Goal: Information Seeking & Learning: Check status

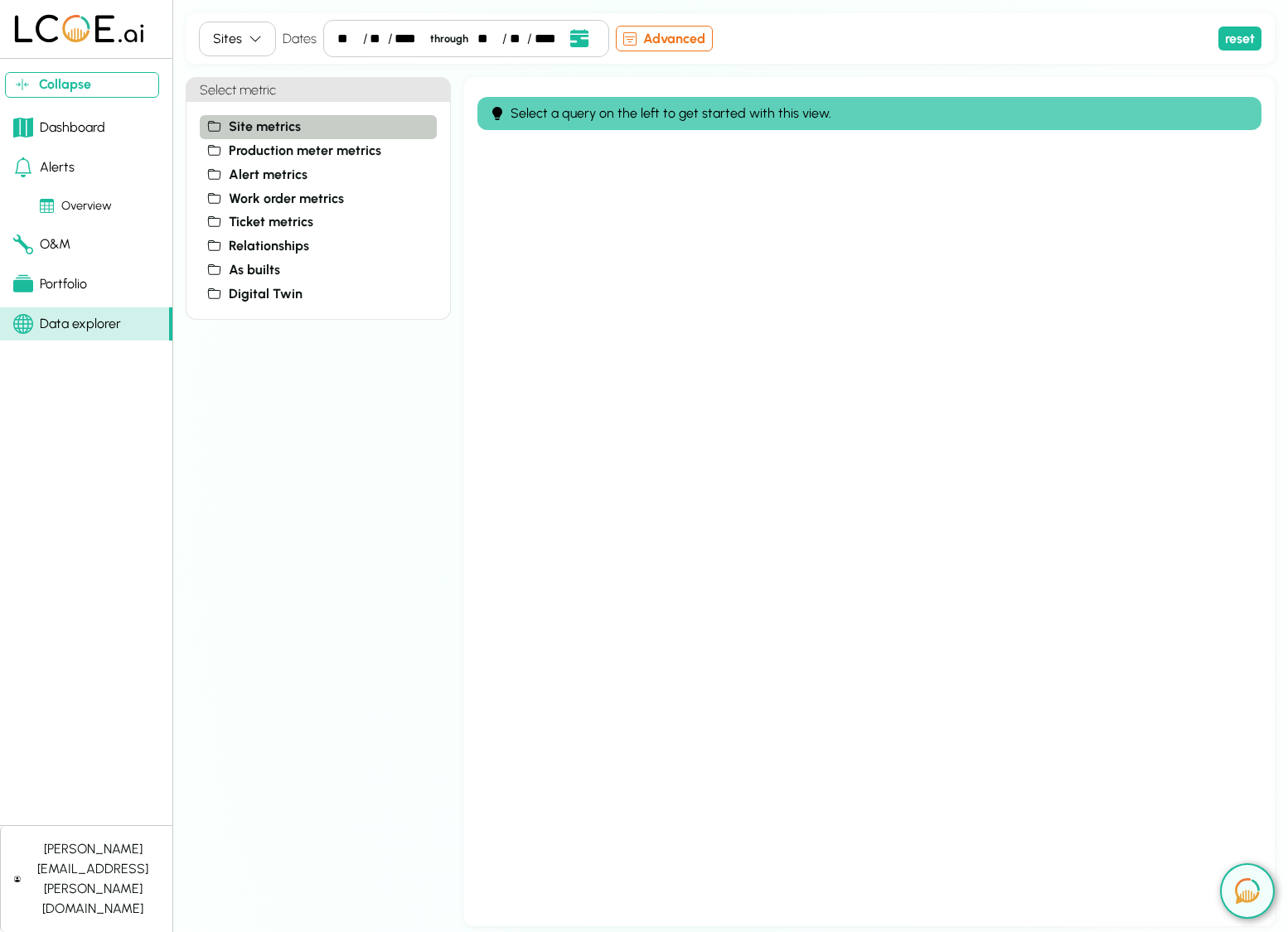
click at [276, 128] on span "Site metrics" at bounding box center [264, 126] width 72 height 19
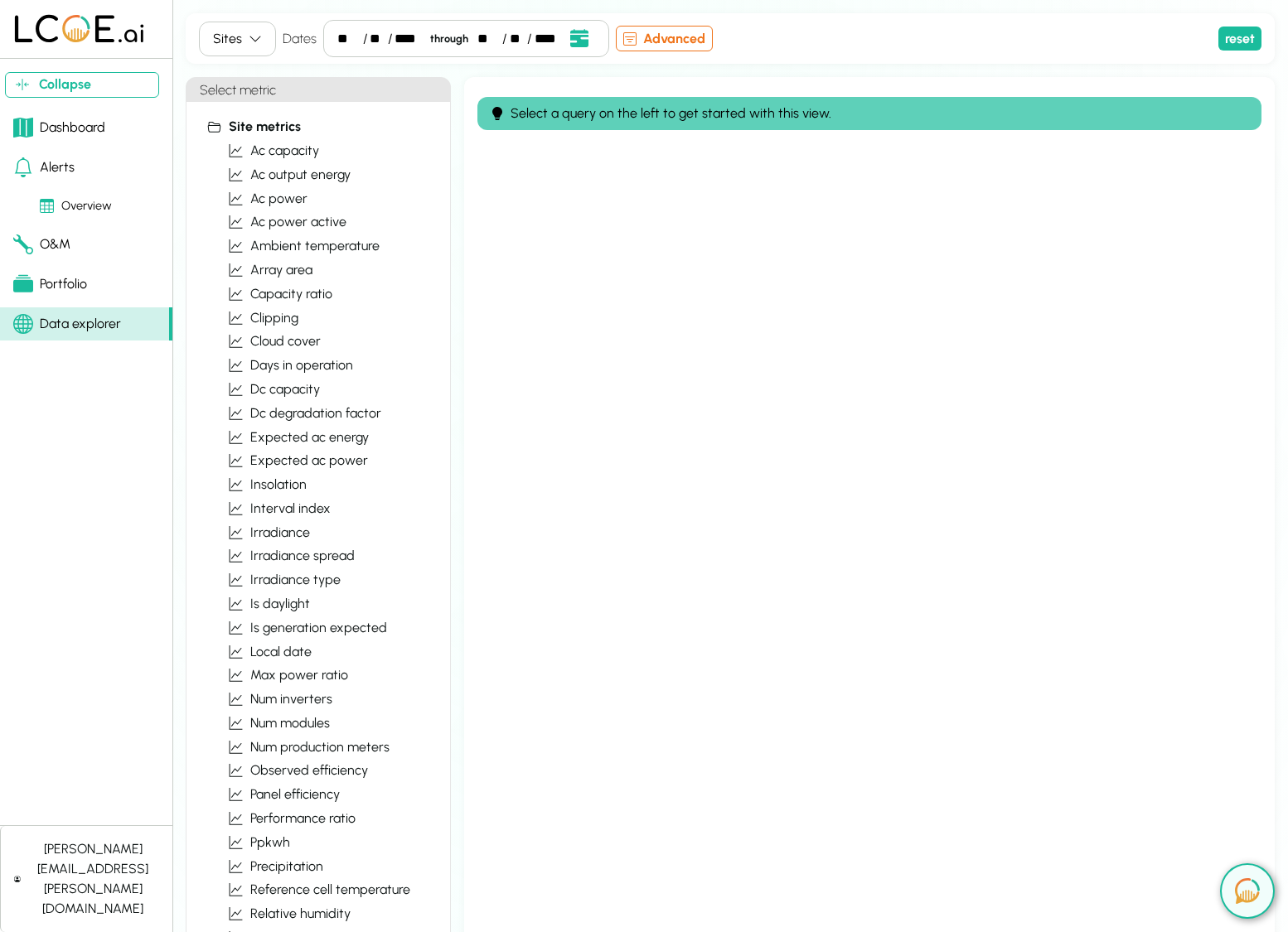
click at [253, 51] on button "Sites" at bounding box center [237, 38] width 77 height 35
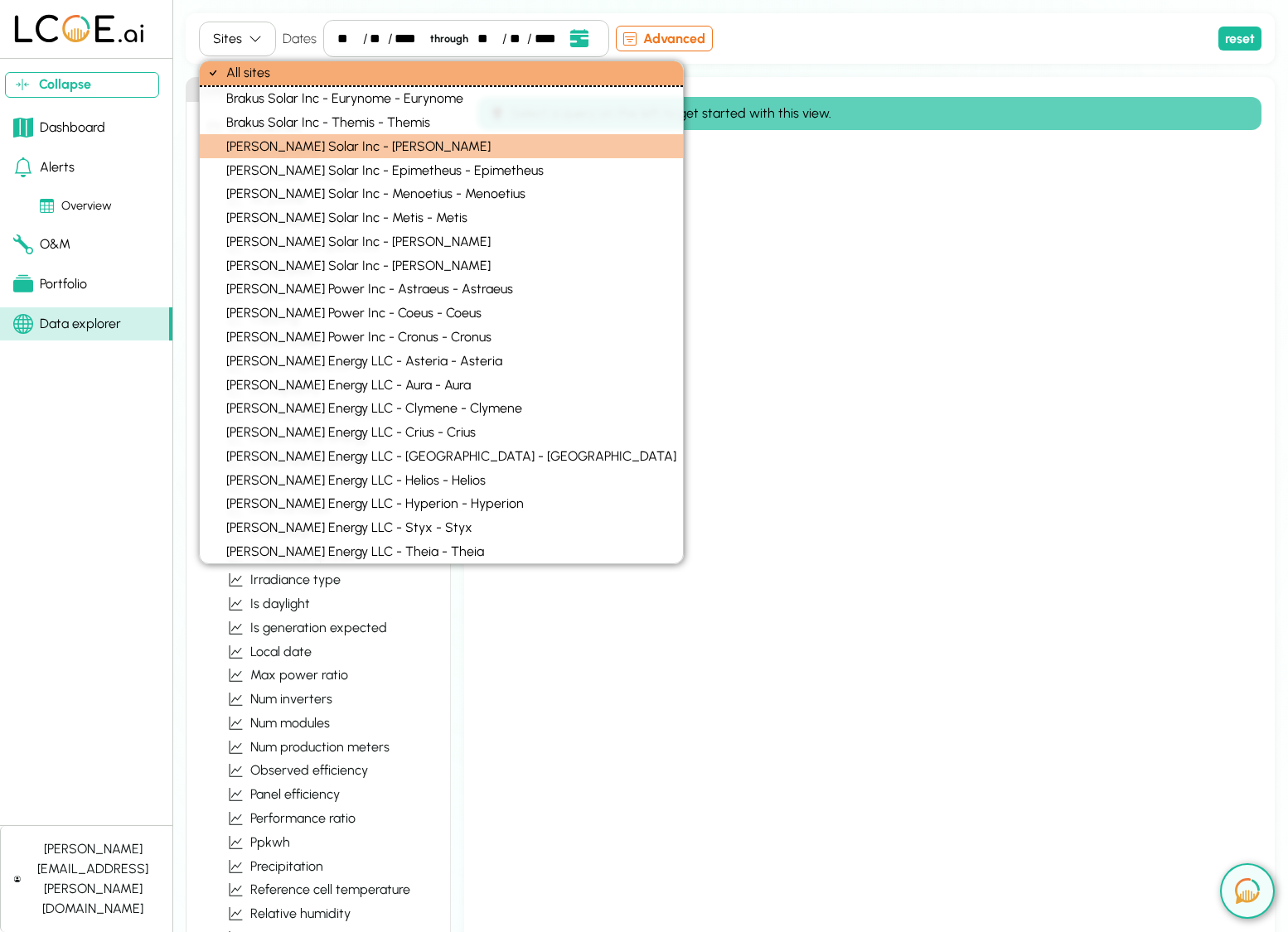
click at [291, 150] on div "Kulas Solar Inc - Dione - Dione" at bounding box center [441, 146] width 483 height 24
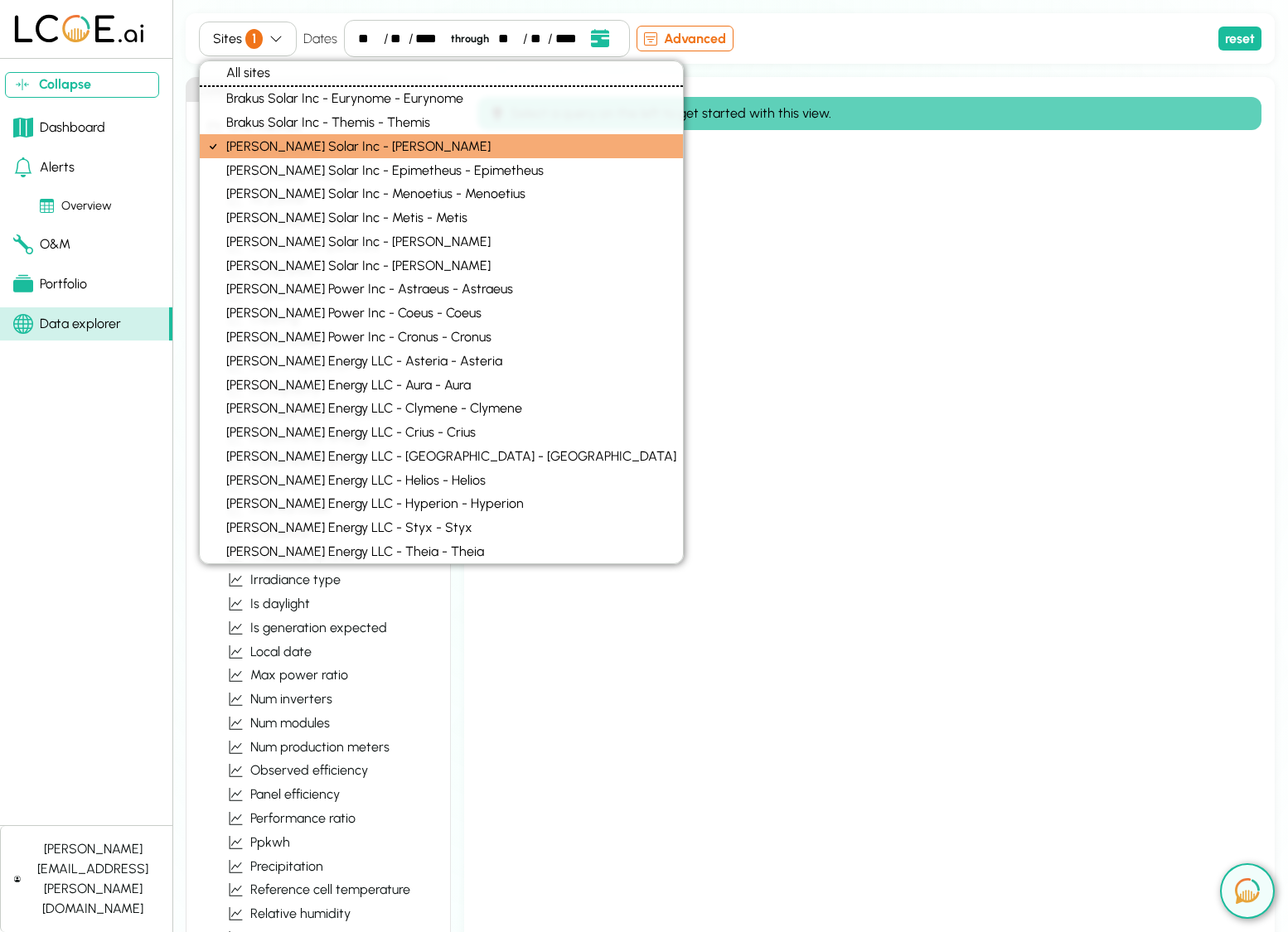
click at [682, 71] on div "Sites 1 Dates ** / ** / **** through ** / ** / **** Event Date, September 2025 …" at bounding box center [730, 470] width 1089 height 913
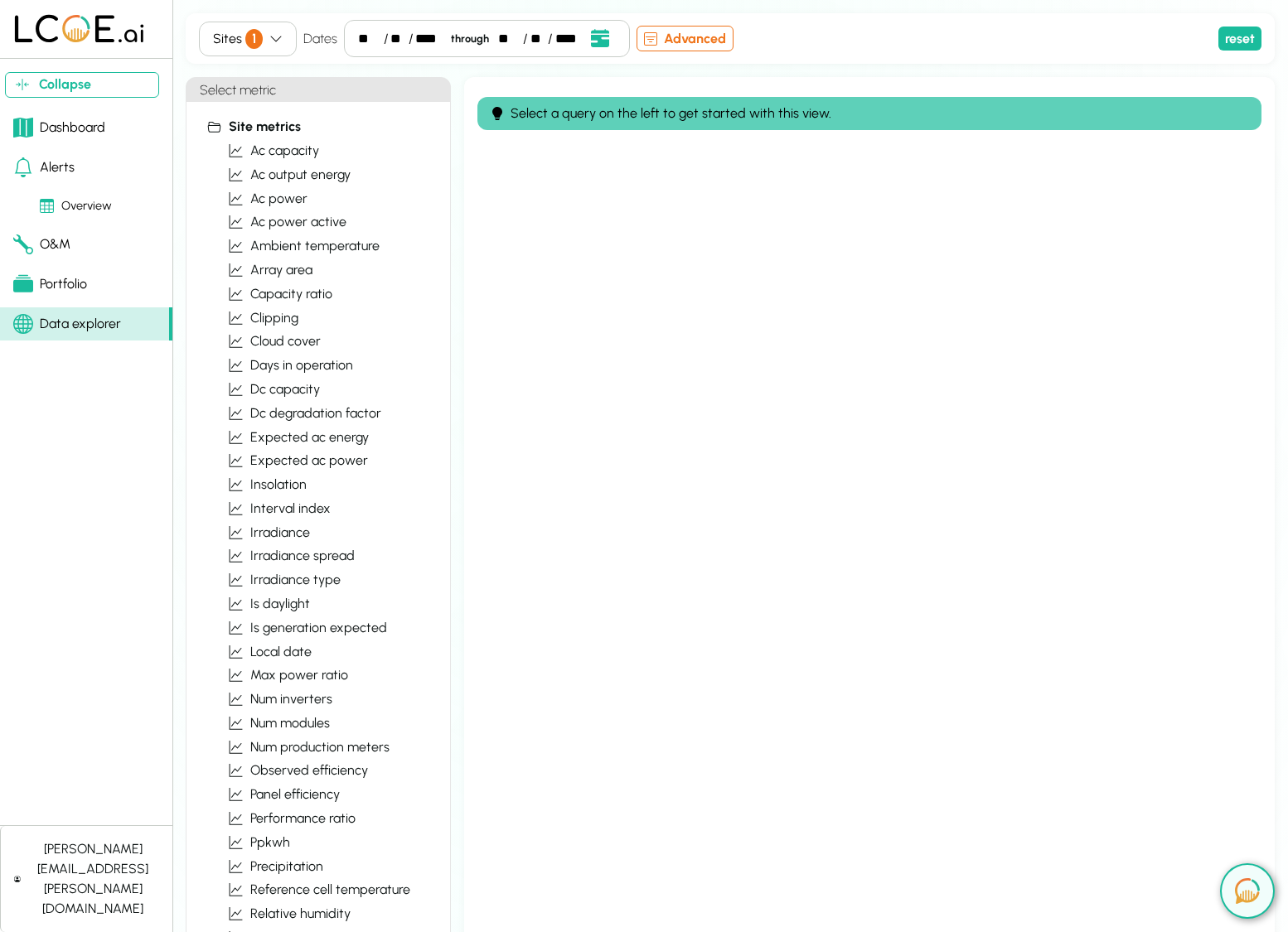
click at [282, 40] on button "Sites 1" at bounding box center [247, 38] width 97 height 35
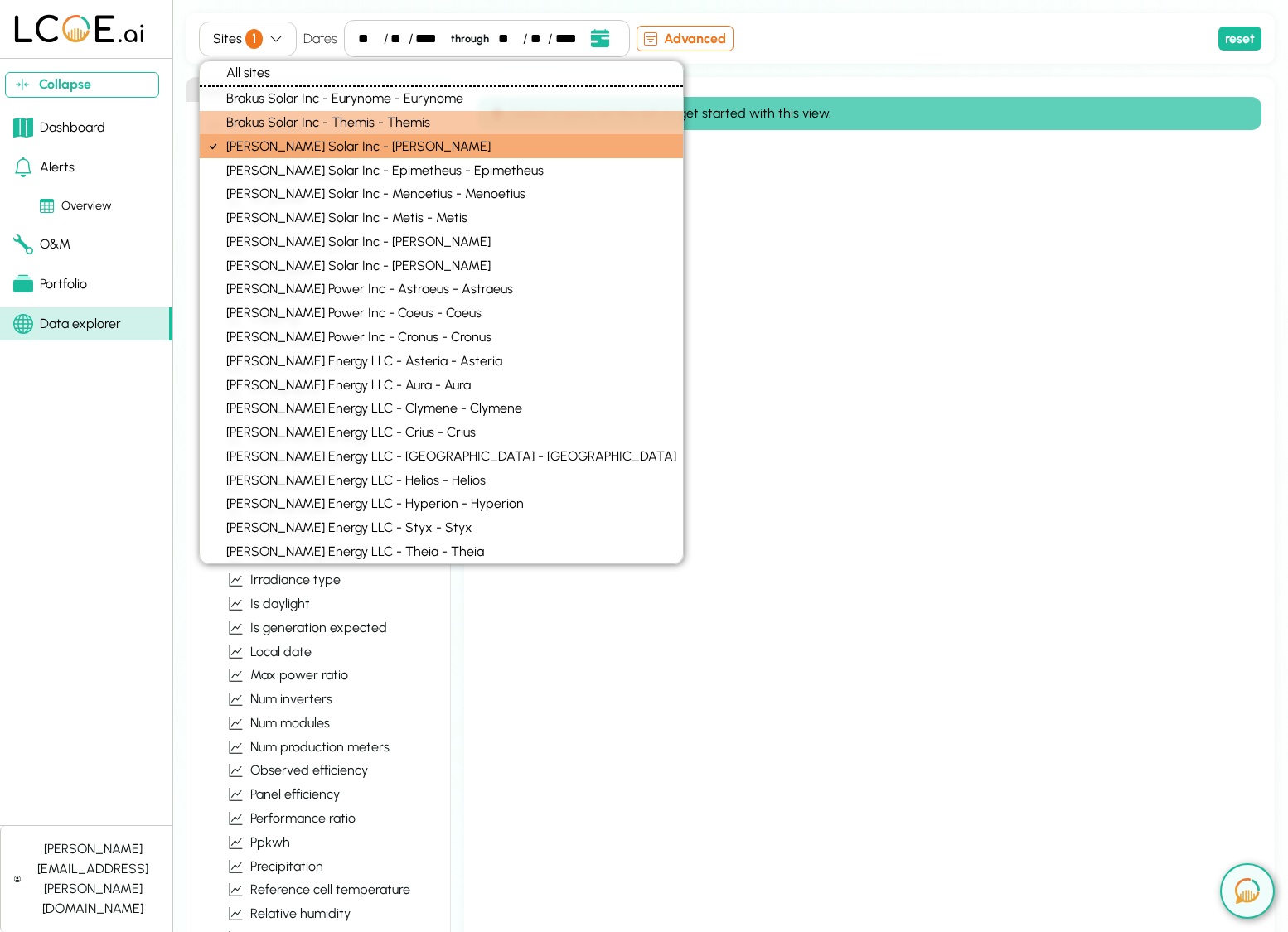
click at [355, 130] on div "Brakus Solar Inc - Themis - Themis" at bounding box center [441, 123] width 483 height 24
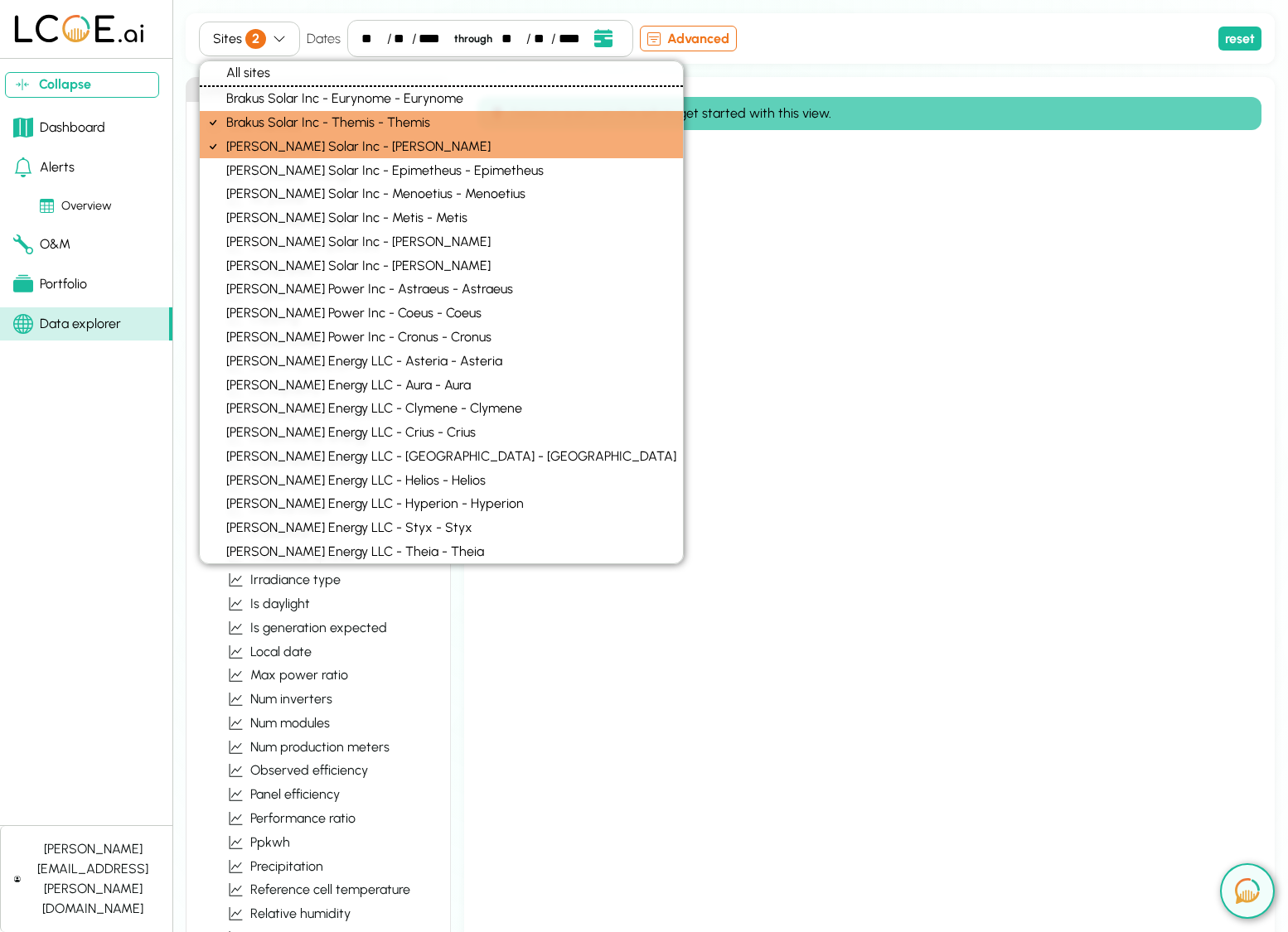
click at [445, 146] on div "Kulas Solar Inc - Dione - Dione" at bounding box center [441, 146] width 483 height 24
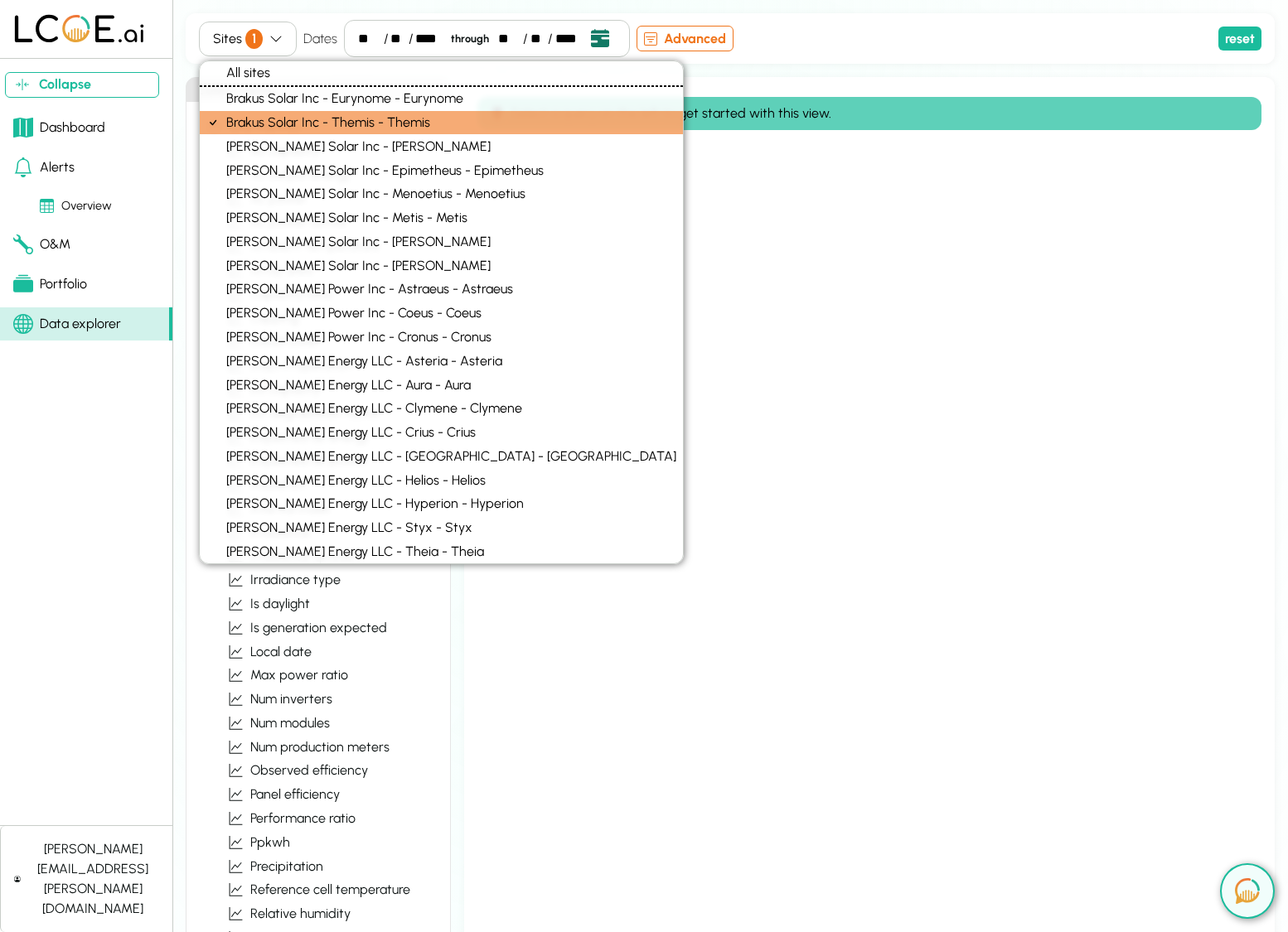
click at [591, 38] on icon "Open date picker" at bounding box center [600, 38] width 19 height 19
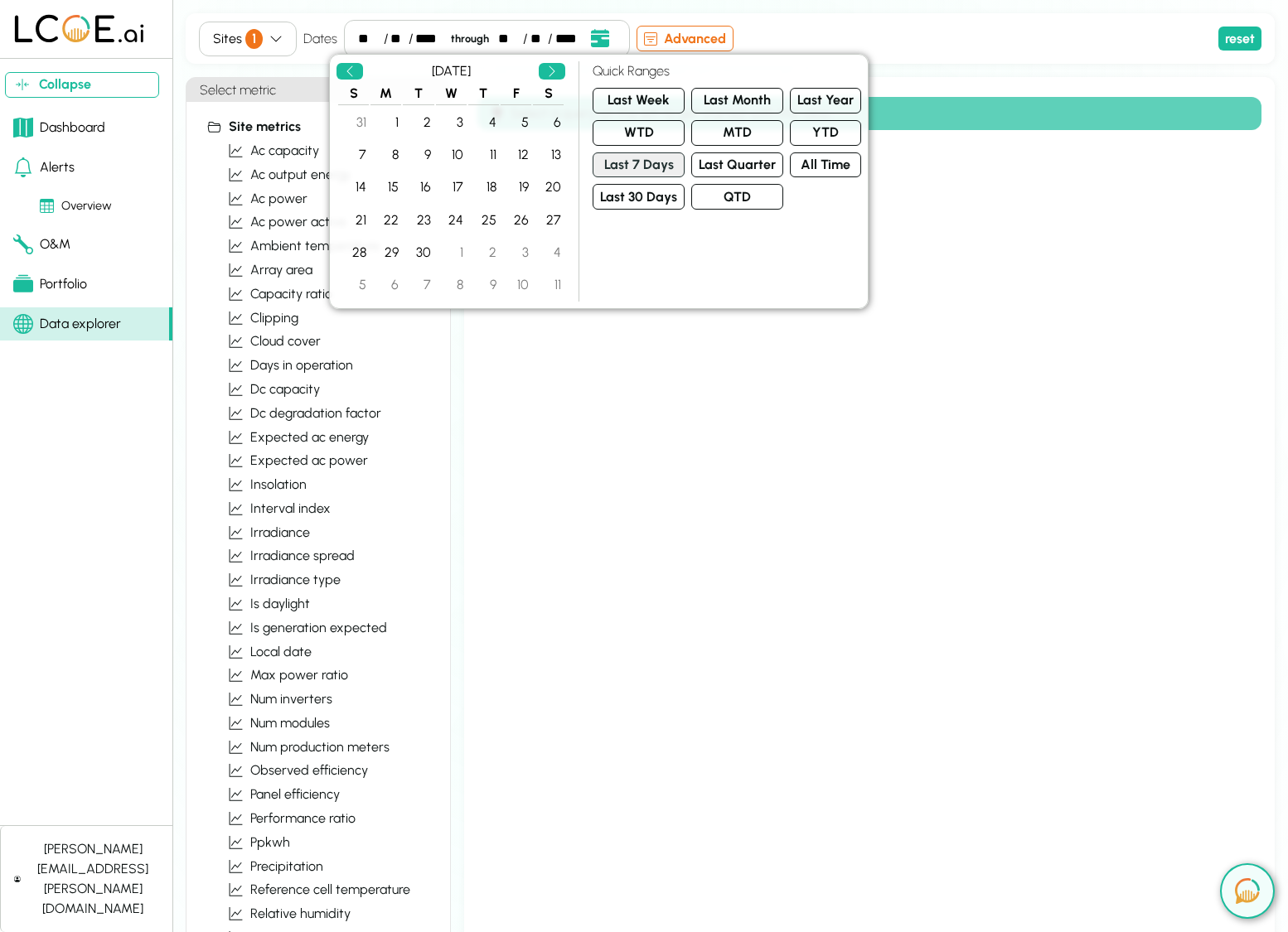
click at [636, 158] on button "Last 7 Days" at bounding box center [638, 165] width 92 height 25
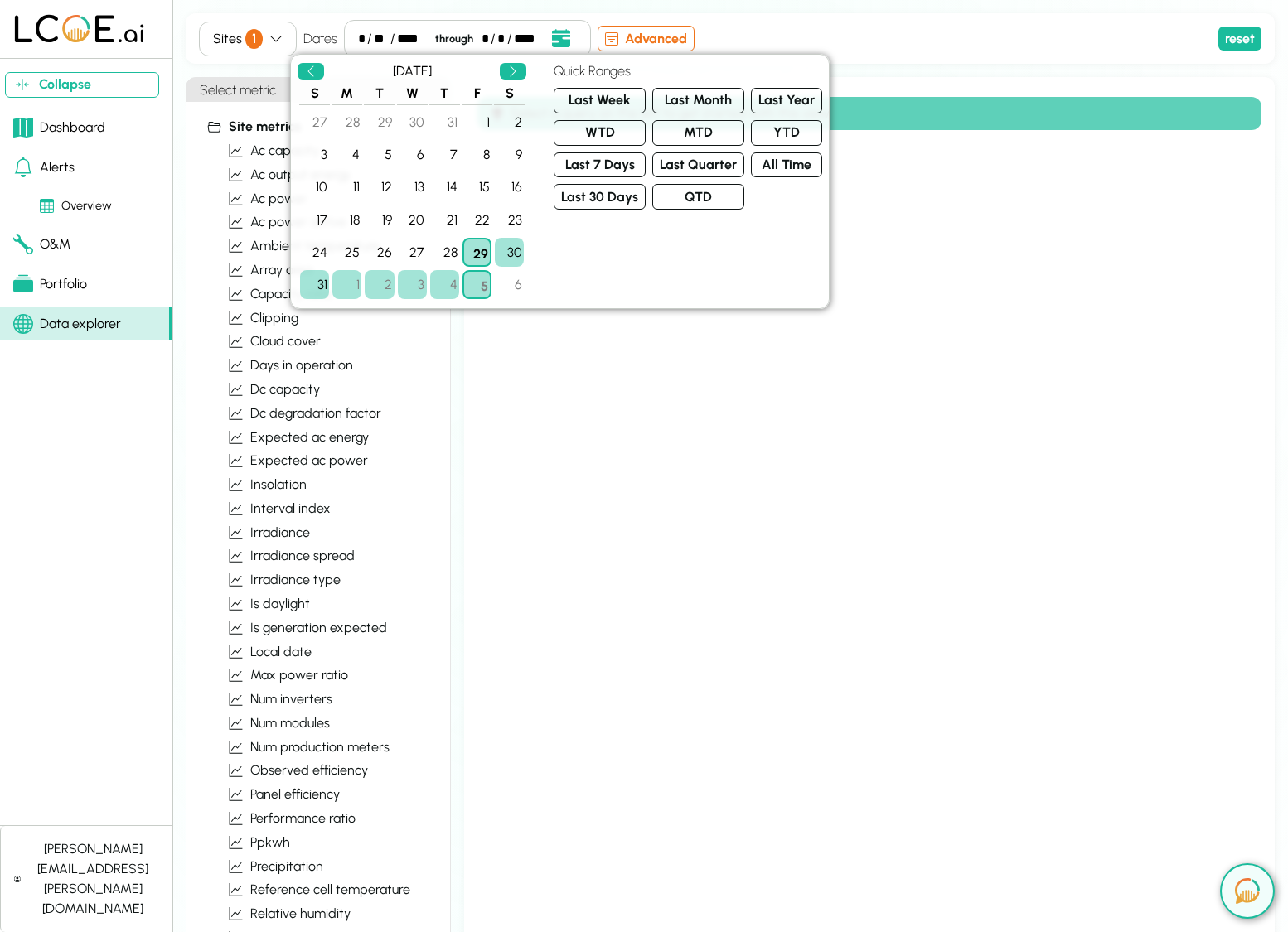
drag, startPoint x: 952, startPoint y: 219, endPoint x: 1026, endPoint y: 141, distance: 107.5
click at [952, 219] on div "Select a query on the left to get started with this view." at bounding box center [869, 652] width 810 height 1149
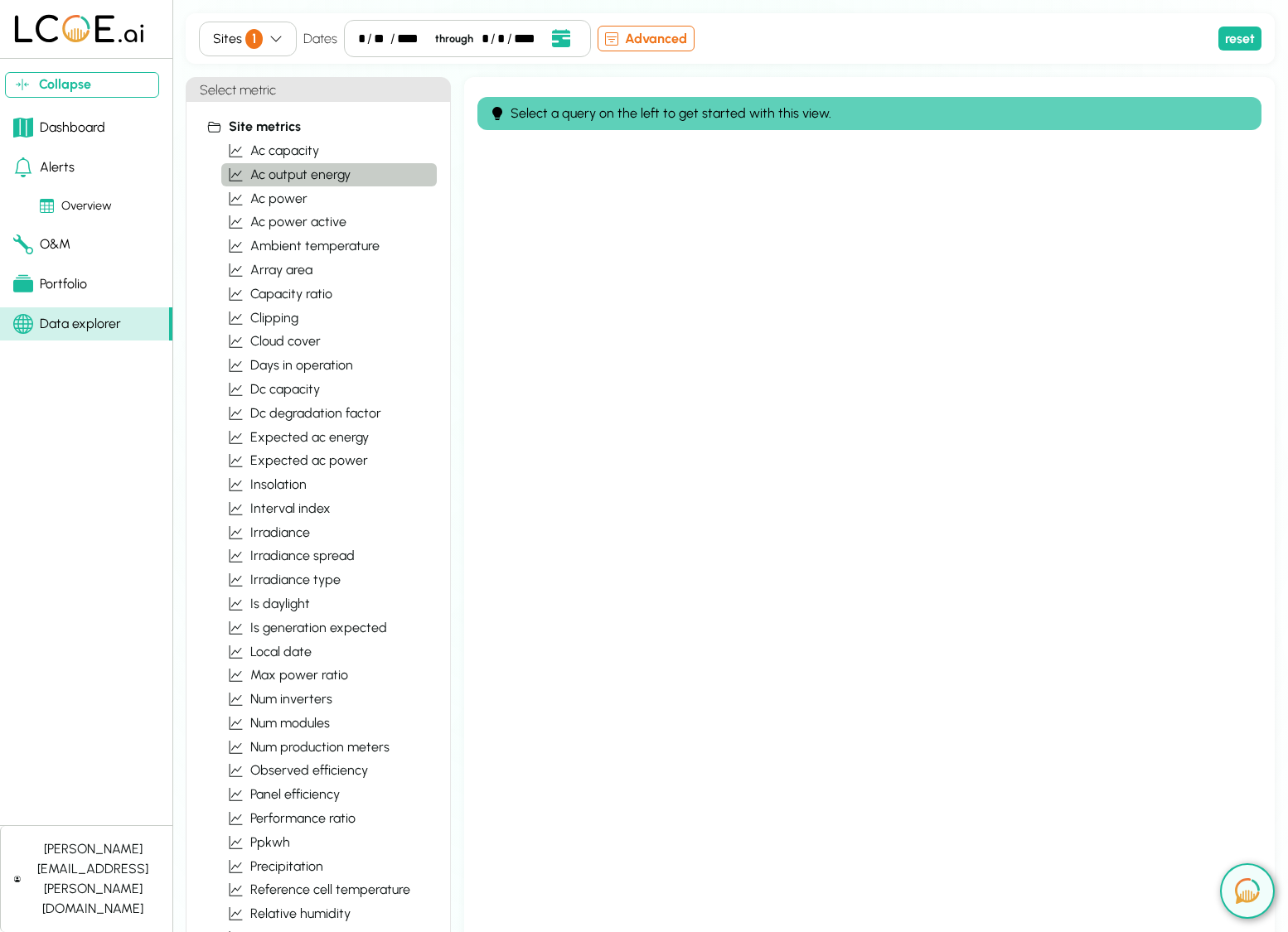
click at [302, 176] on span "ac output energy" at bounding box center [300, 175] width 100 height 19
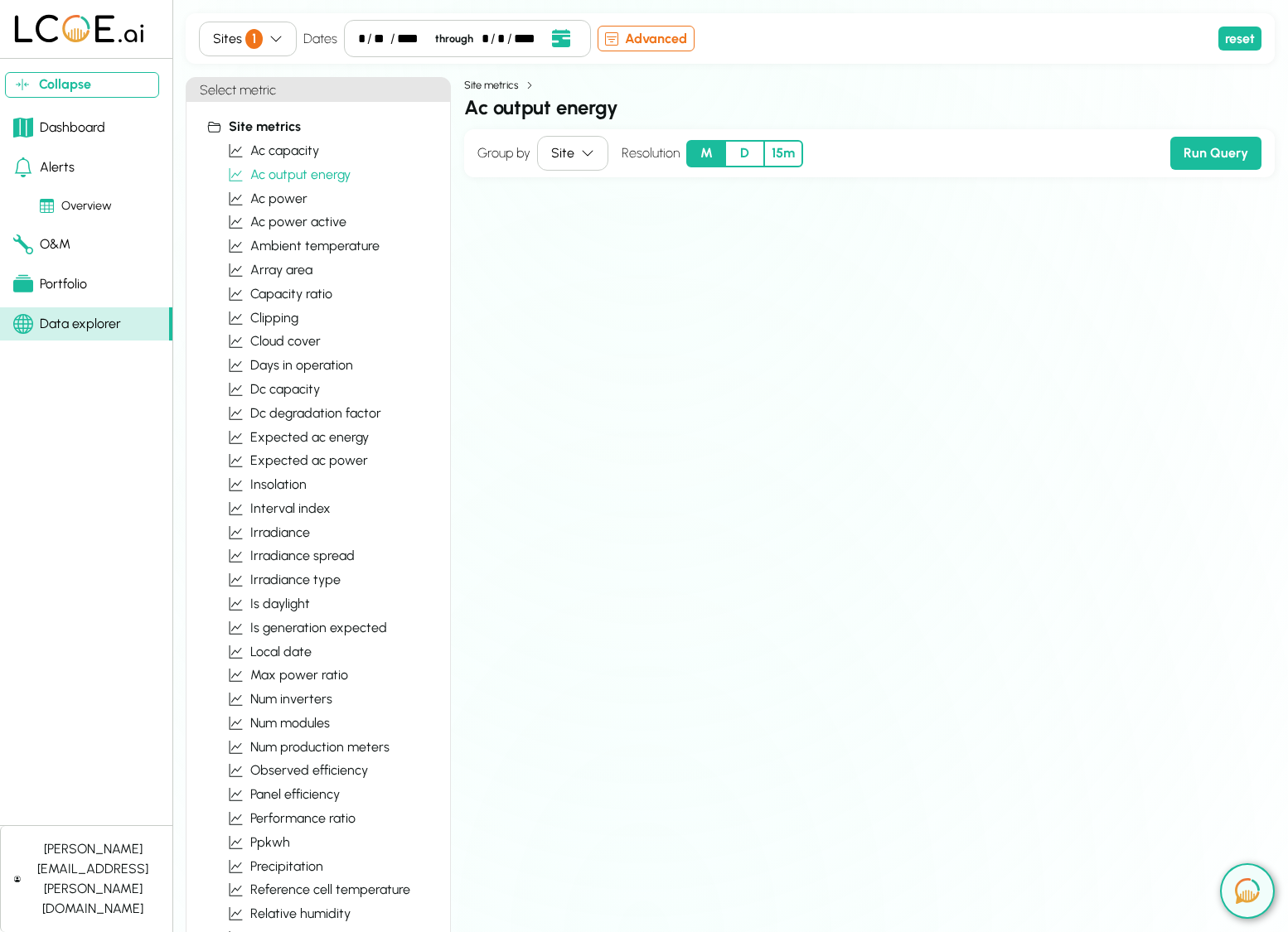
click at [786, 151] on button "15m" at bounding box center [784, 153] width 39 height 27
click at [1211, 158] on button "Run Query" at bounding box center [1216, 153] width 92 height 33
